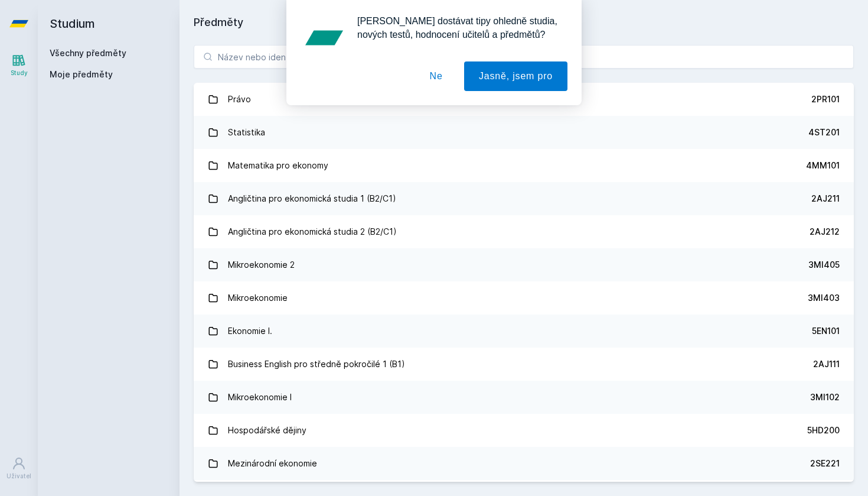
click at [431, 82] on button "Ne" at bounding box center [436, 76] width 43 height 30
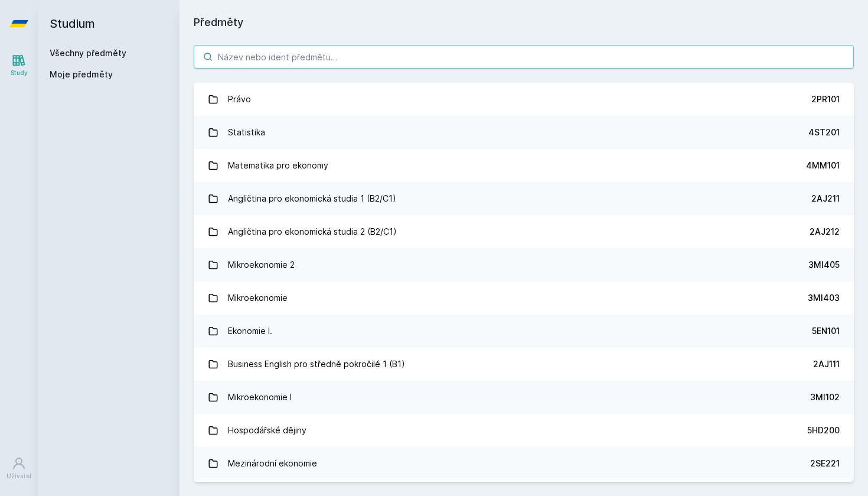
click at [385, 60] on input "search" at bounding box center [524, 57] width 660 height 24
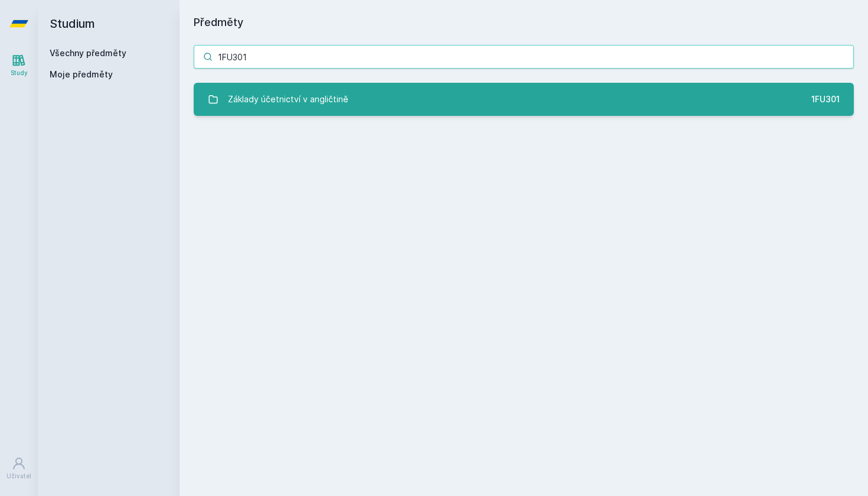
type input "1FU301"
click at [538, 110] on link "Základy účetnictví v angličtině 1FU301" at bounding box center [524, 99] width 660 height 33
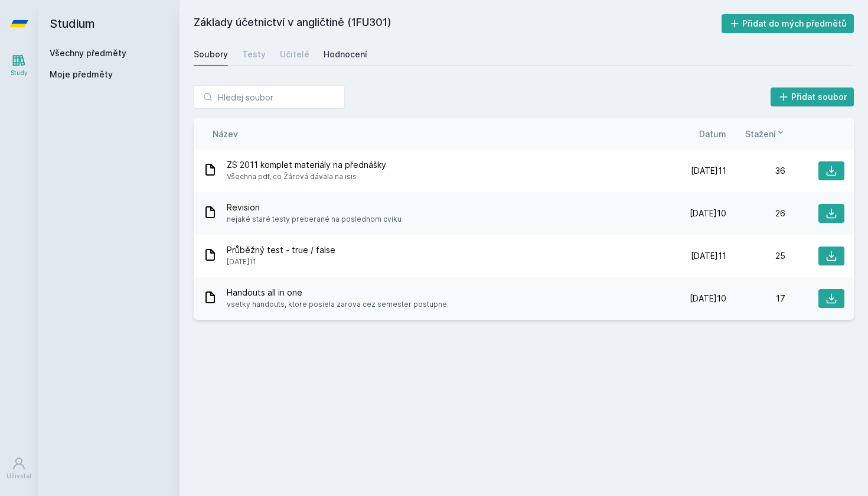
click at [345, 57] on div "Hodnocení" at bounding box center [346, 54] width 44 height 12
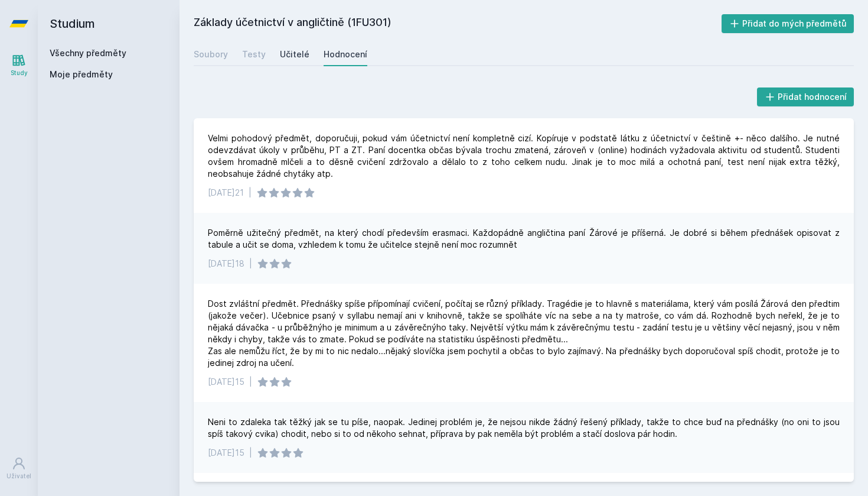
click at [284, 52] on div "Učitelé" at bounding box center [295, 54] width 30 height 12
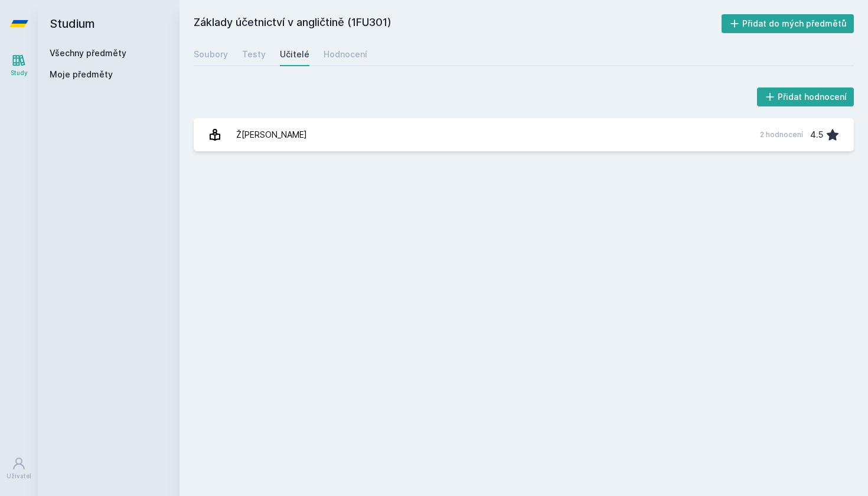
click at [211, 21] on h2 "Základy účetnictví v angličtině (1FU301)" at bounding box center [458, 23] width 528 height 19
click at [27, 22] on icon at bounding box center [18, 23] width 19 height 7
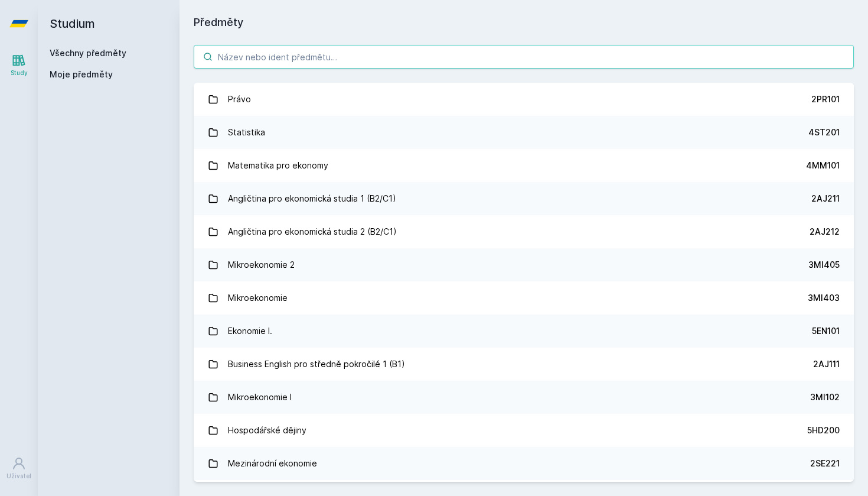
click at [240, 57] on input "search" at bounding box center [524, 57] width 660 height 24
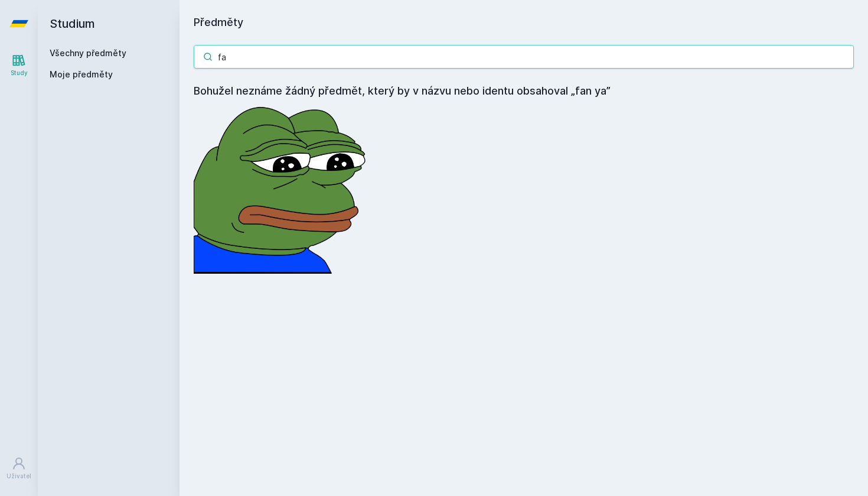
type input "f"
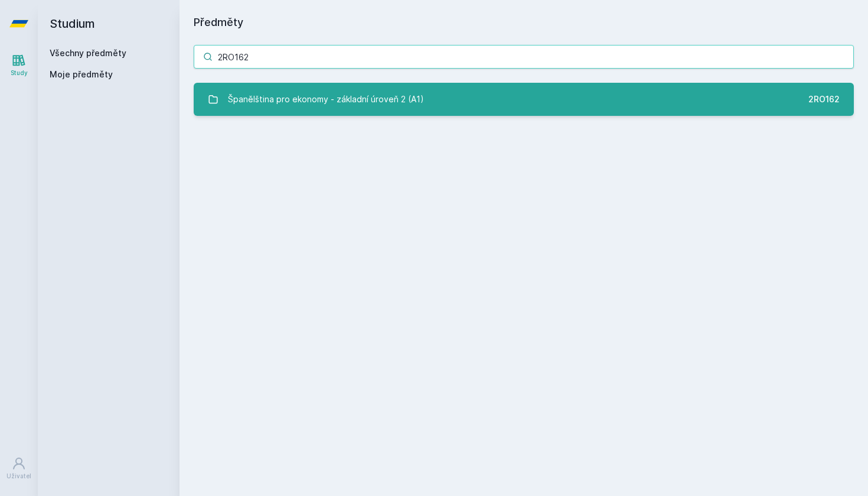
type input "2RO162"
click at [495, 96] on link "Španělština pro ekonomy - základní úroveň 2 (A1) 2RO162" at bounding box center [524, 99] width 660 height 33
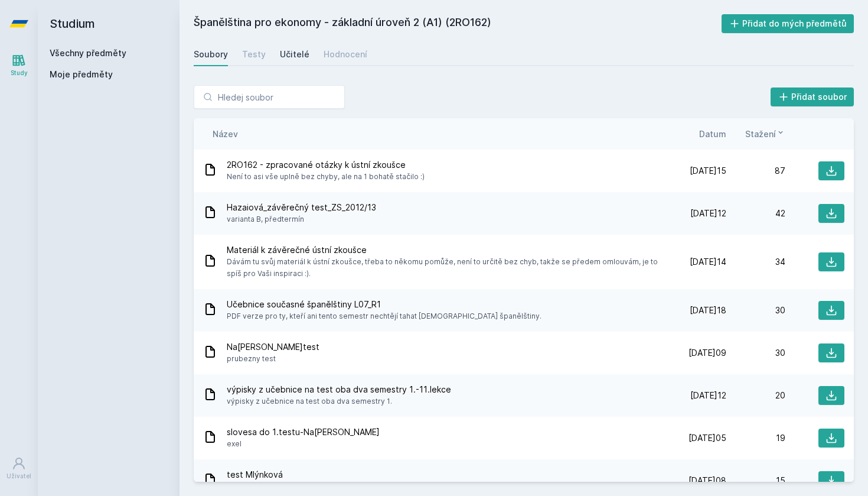
click at [300, 56] on div "Učitelé" at bounding box center [295, 54] width 30 height 12
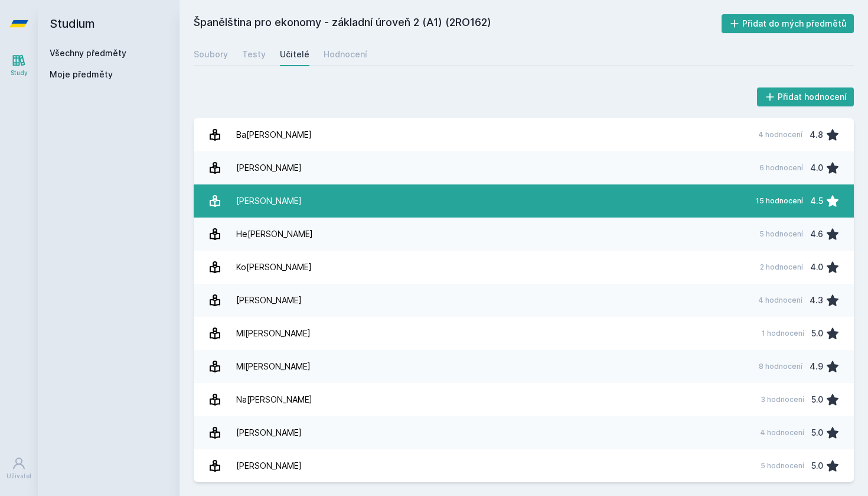
click at [329, 206] on link "Hazaiová Lada 15 hodnocení 4.5" at bounding box center [524, 200] width 660 height 33
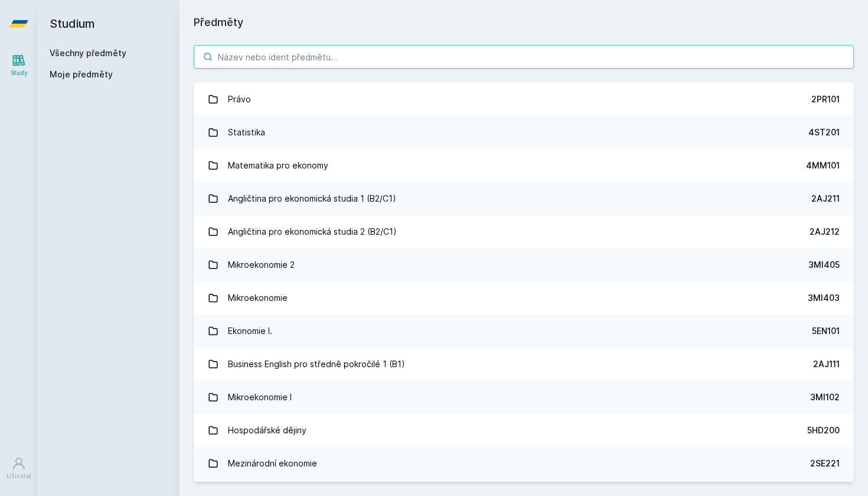
click at [536, 50] on input "search" at bounding box center [524, 57] width 660 height 24
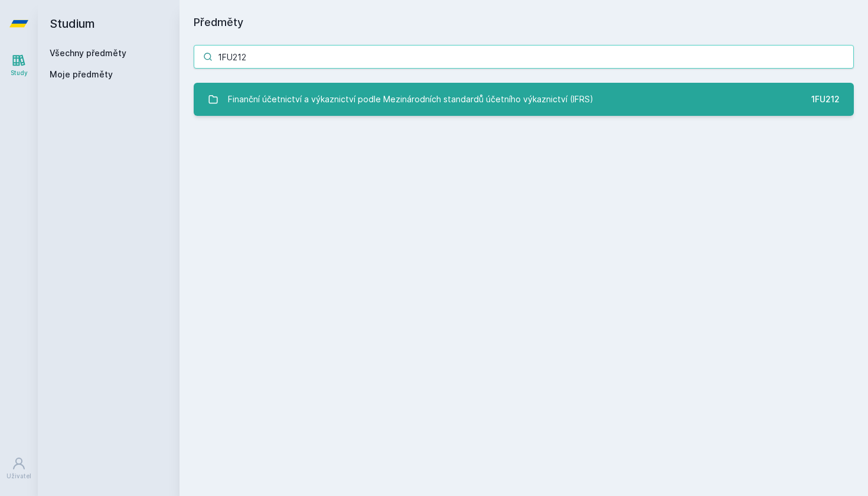
type input "1FU212"
click at [556, 92] on div "Finanční účetnictví a výkaznictví podle Mezinárodních standardů účetního výkazn…" at bounding box center [411, 99] width 366 height 24
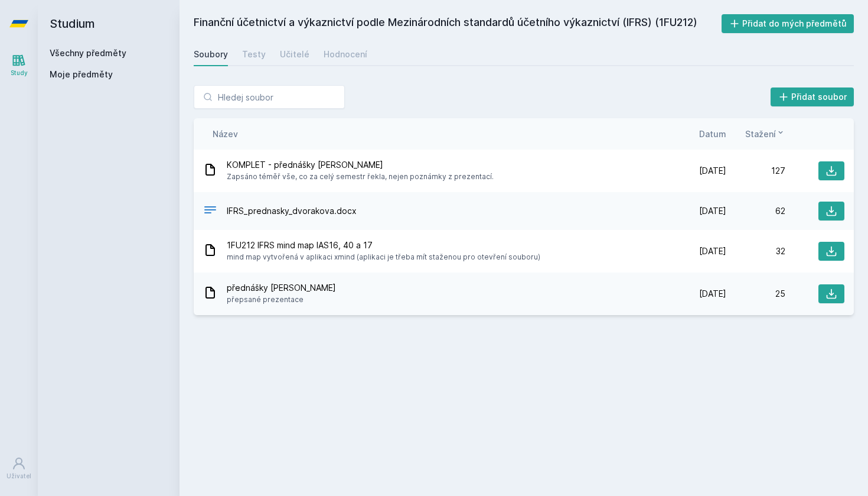
click at [19, 25] on icon at bounding box center [18, 23] width 19 height 7
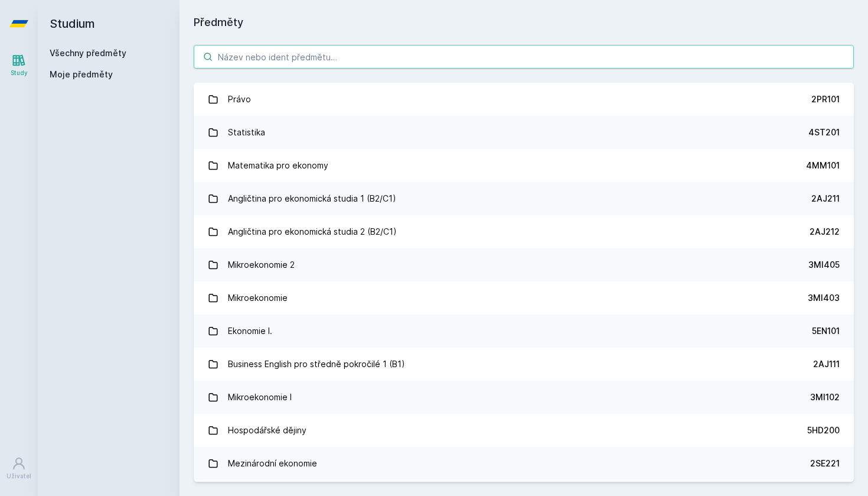
click at [302, 61] on input "search" at bounding box center [524, 57] width 660 height 24
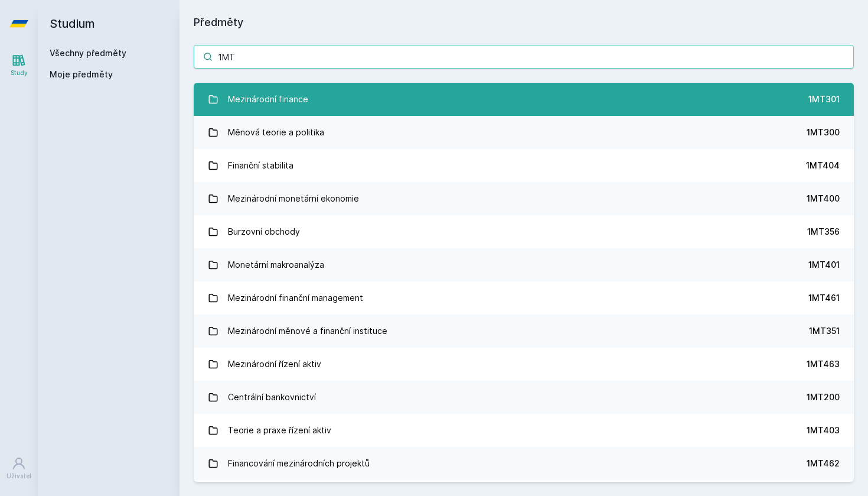
type input "1MT"
click at [430, 107] on link "Mezinárodní finance 1MT301" at bounding box center [524, 99] width 660 height 33
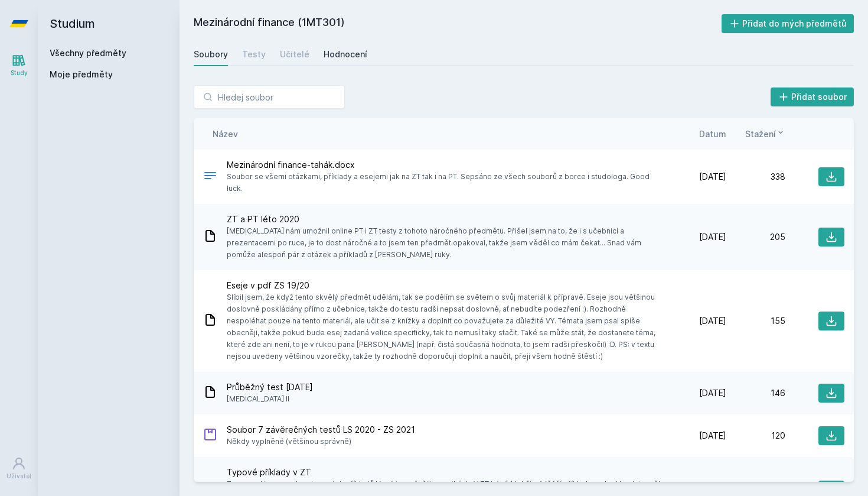
click at [327, 54] on div "Hodnocení" at bounding box center [346, 54] width 44 height 12
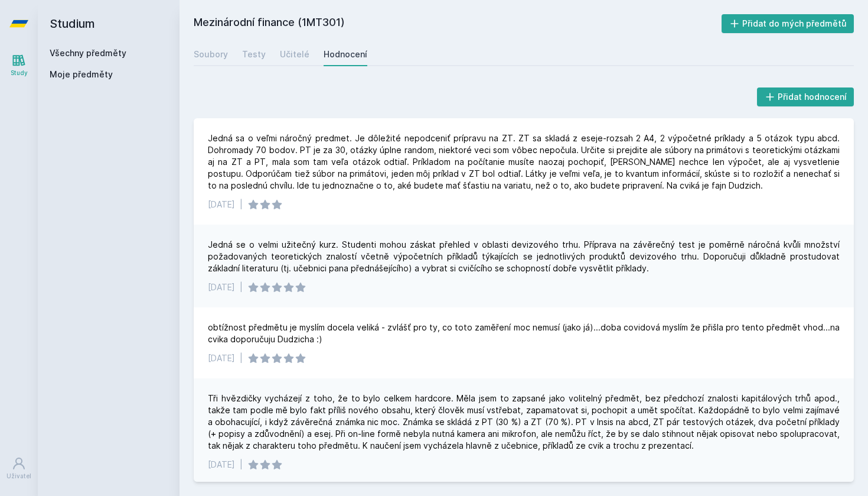
click at [75, 22] on h2 "Studium" at bounding box center [109, 23] width 118 height 47
click at [19, 20] on icon at bounding box center [18, 23] width 19 height 7
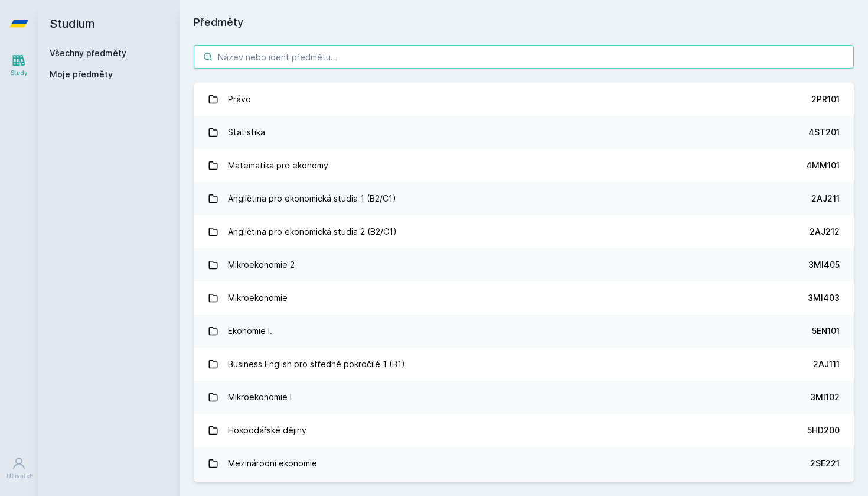
click at [281, 57] on input "search" at bounding box center [524, 57] width 660 height 24
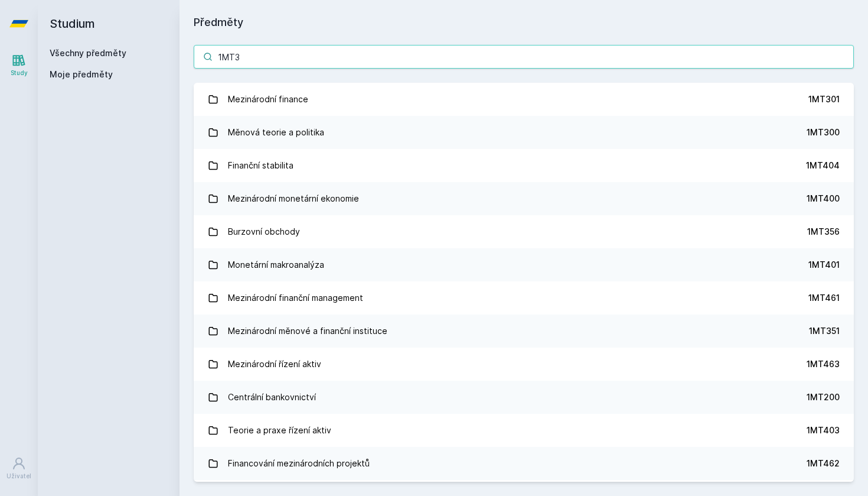
click at [281, 57] on input "1MT3" at bounding box center [524, 57] width 660 height 24
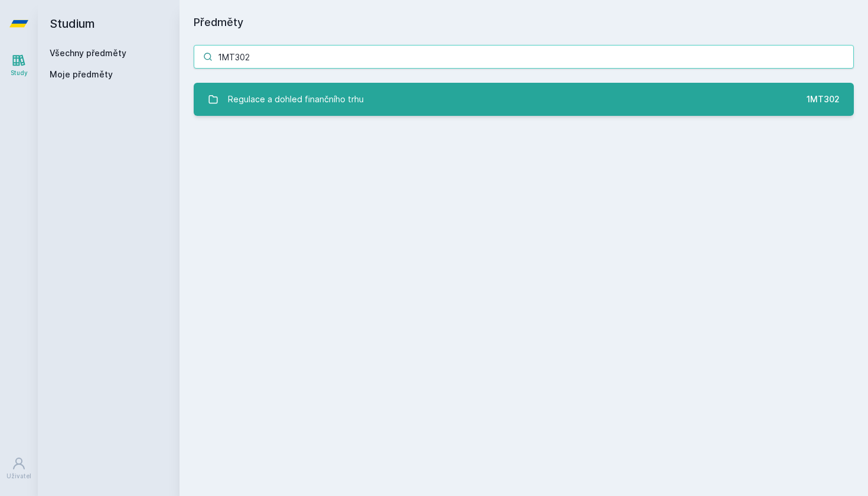
type input "1MT302"
click at [344, 103] on div "Regulace a dohled finančního trhu" at bounding box center [296, 99] width 136 height 24
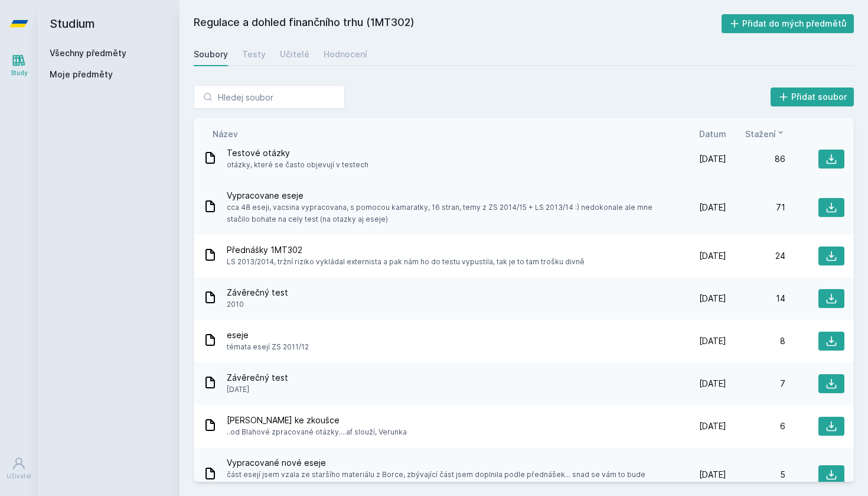
scroll to position [17, 0]
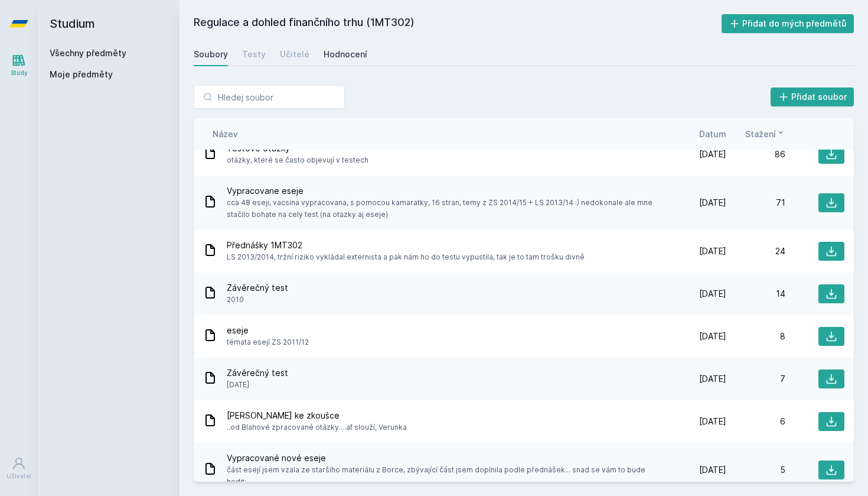
click at [340, 59] on div "Hodnocení" at bounding box center [346, 54] width 44 height 12
